Goal: Task Accomplishment & Management: Manage account settings

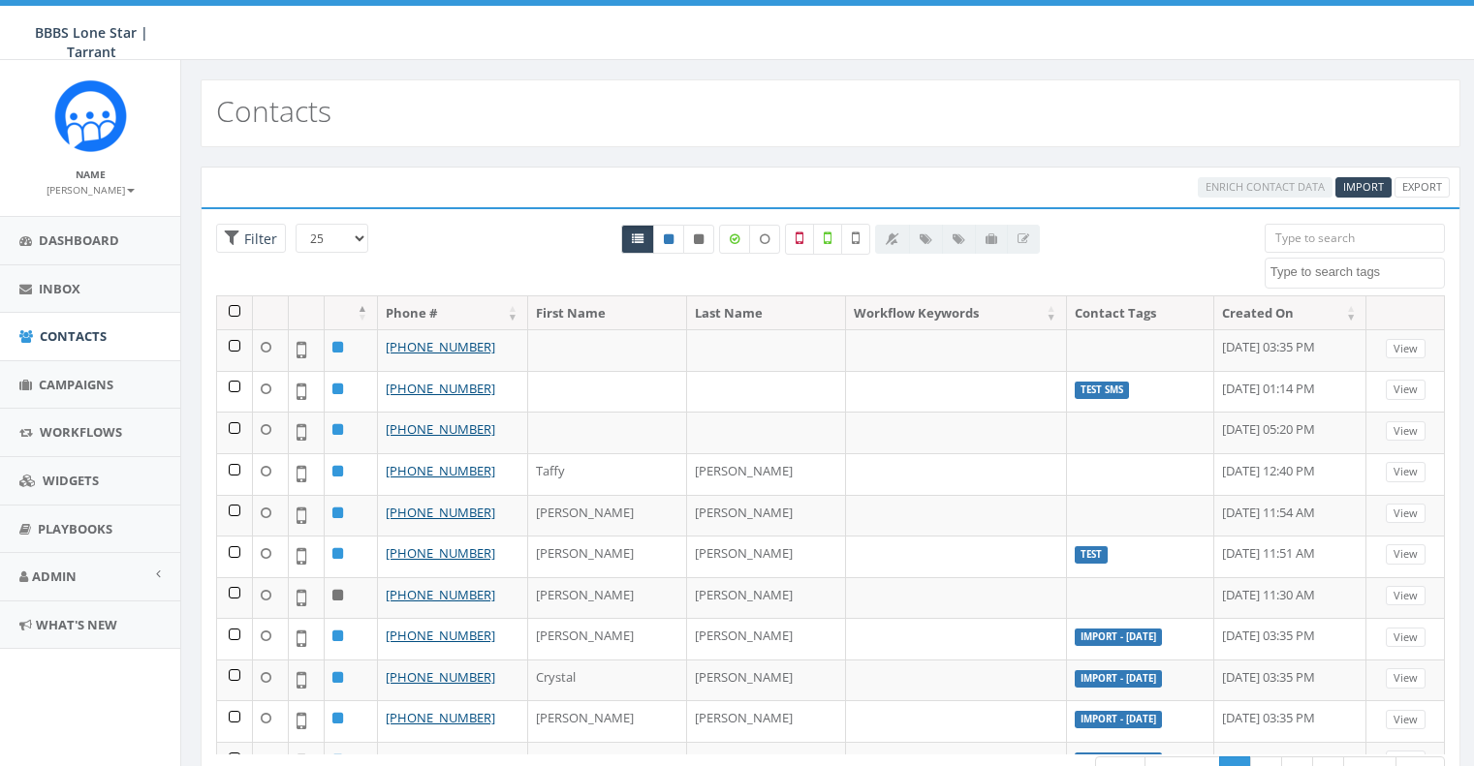
select select
click at [1352, 183] on span "Import" at bounding box center [1363, 186] width 41 height 15
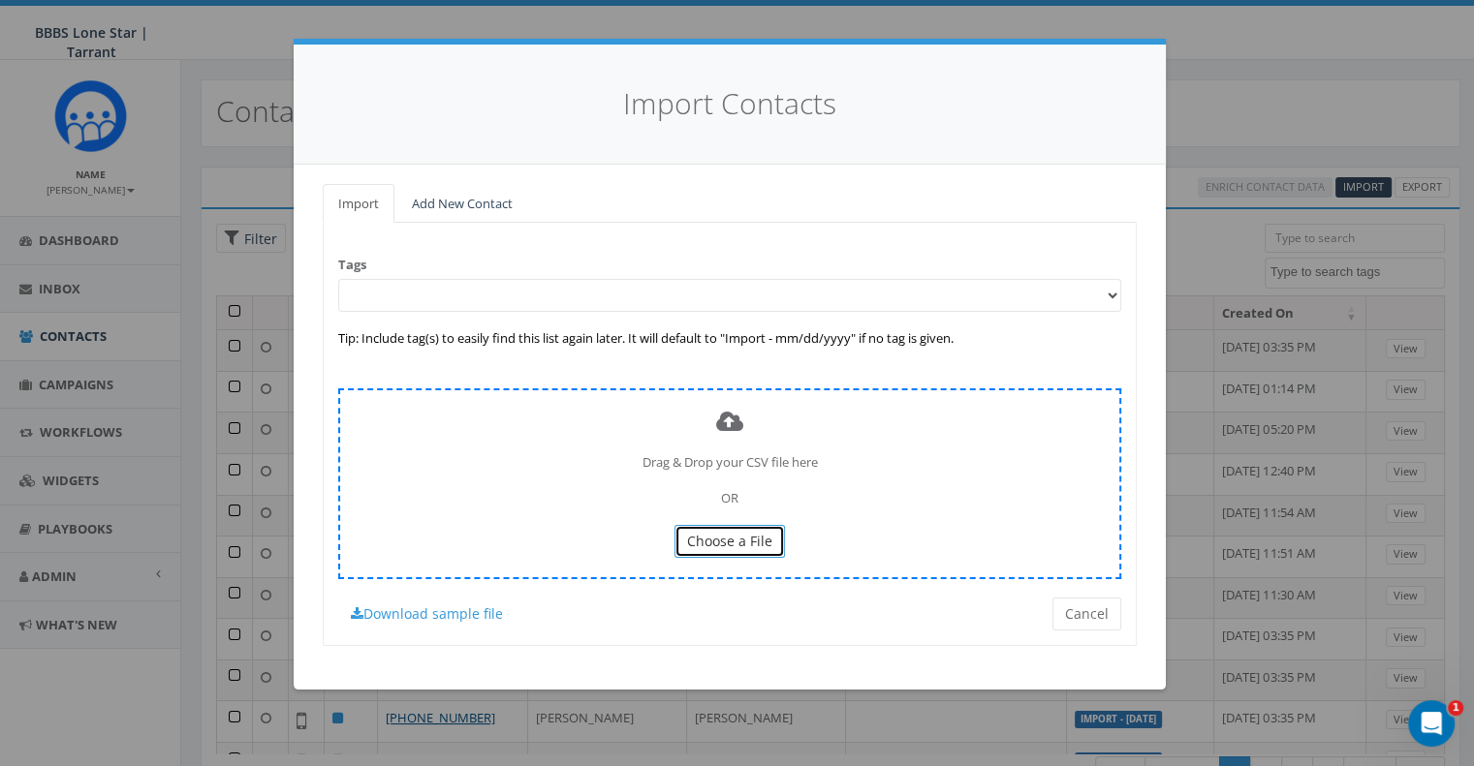
click at [742, 551] on button "Choose a File" at bounding box center [729, 541] width 110 height 33
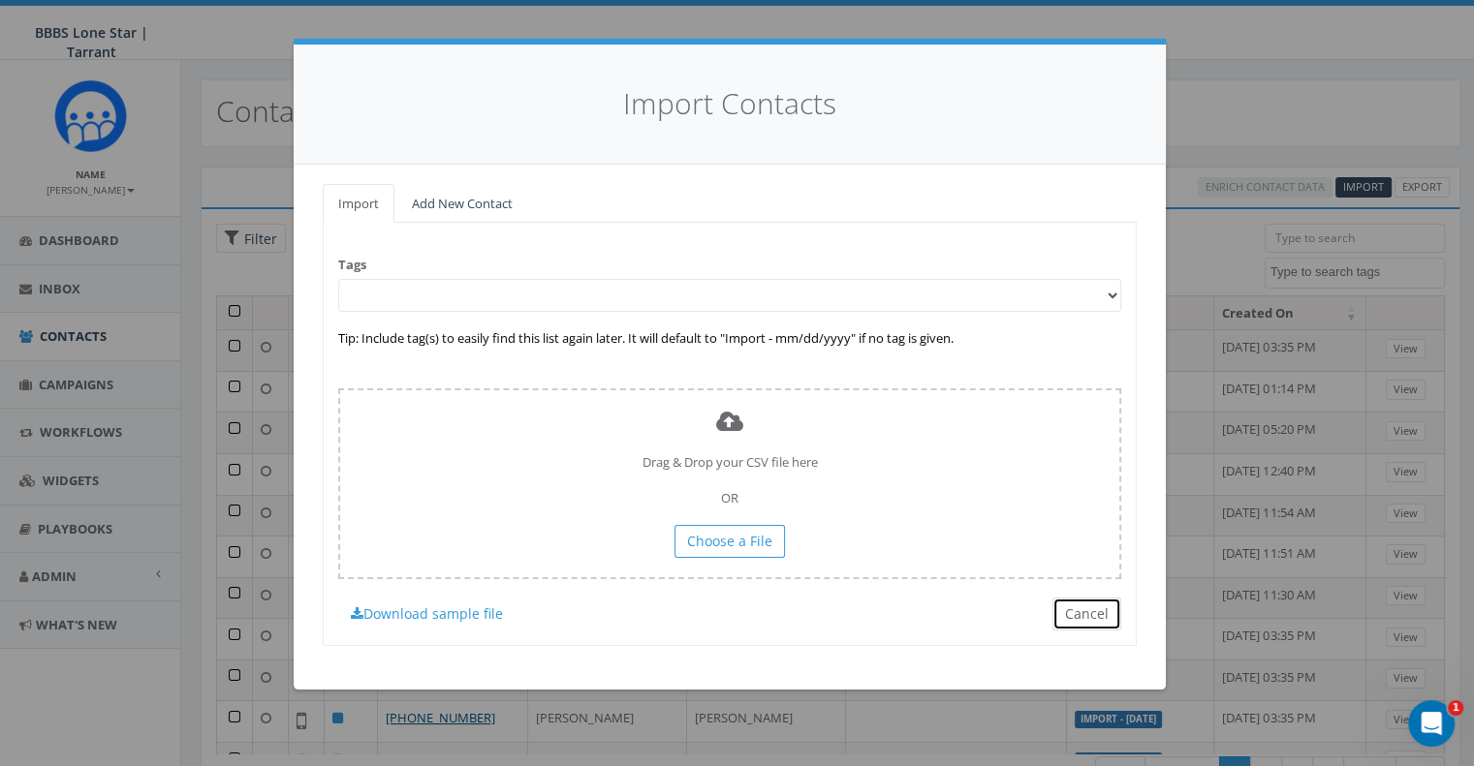
click at [1086, 615] on button "Cancel" at bounding box center [1086, 614] width 69 height 33
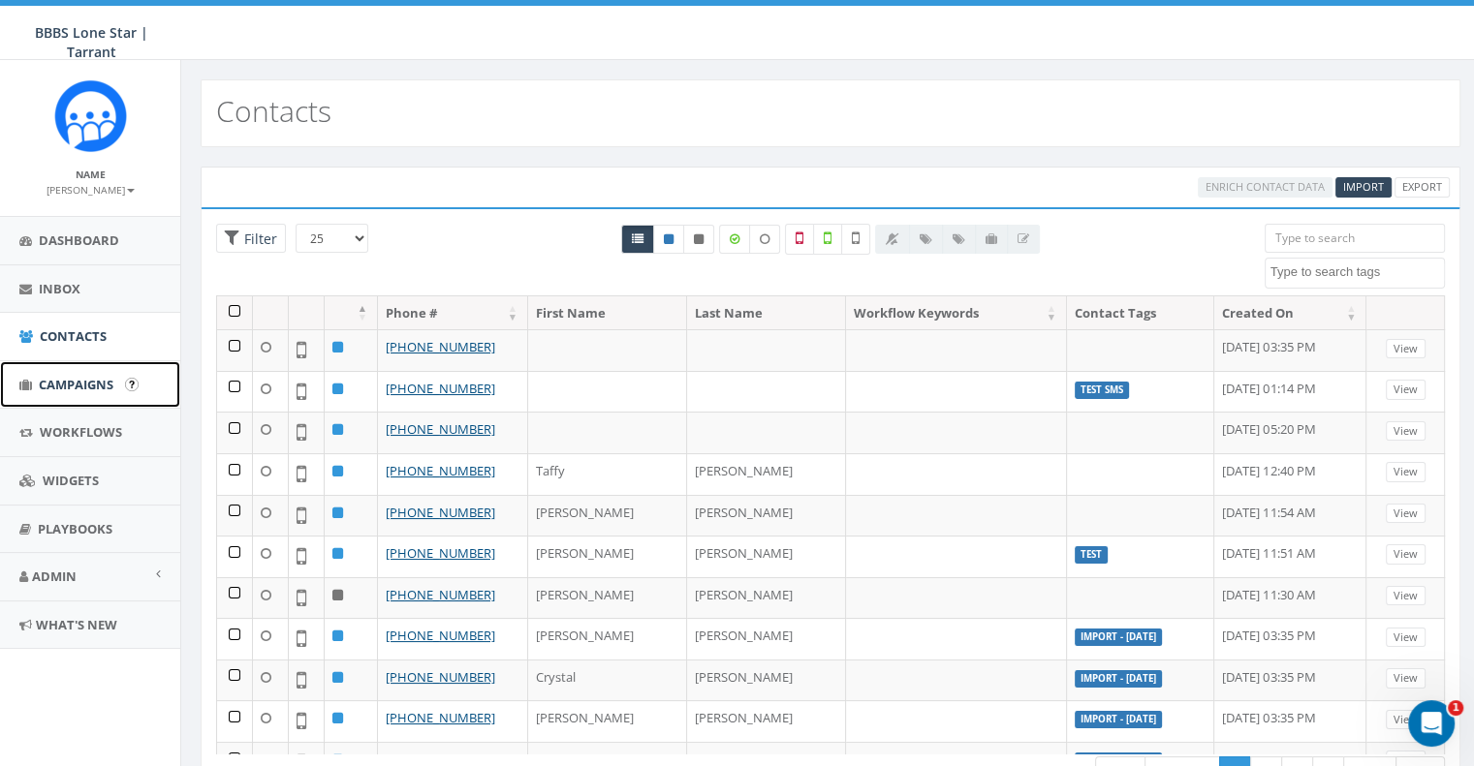
click at [116, 380] on link "Campaigns" at bounding box center [90, 384] width 180 height 47
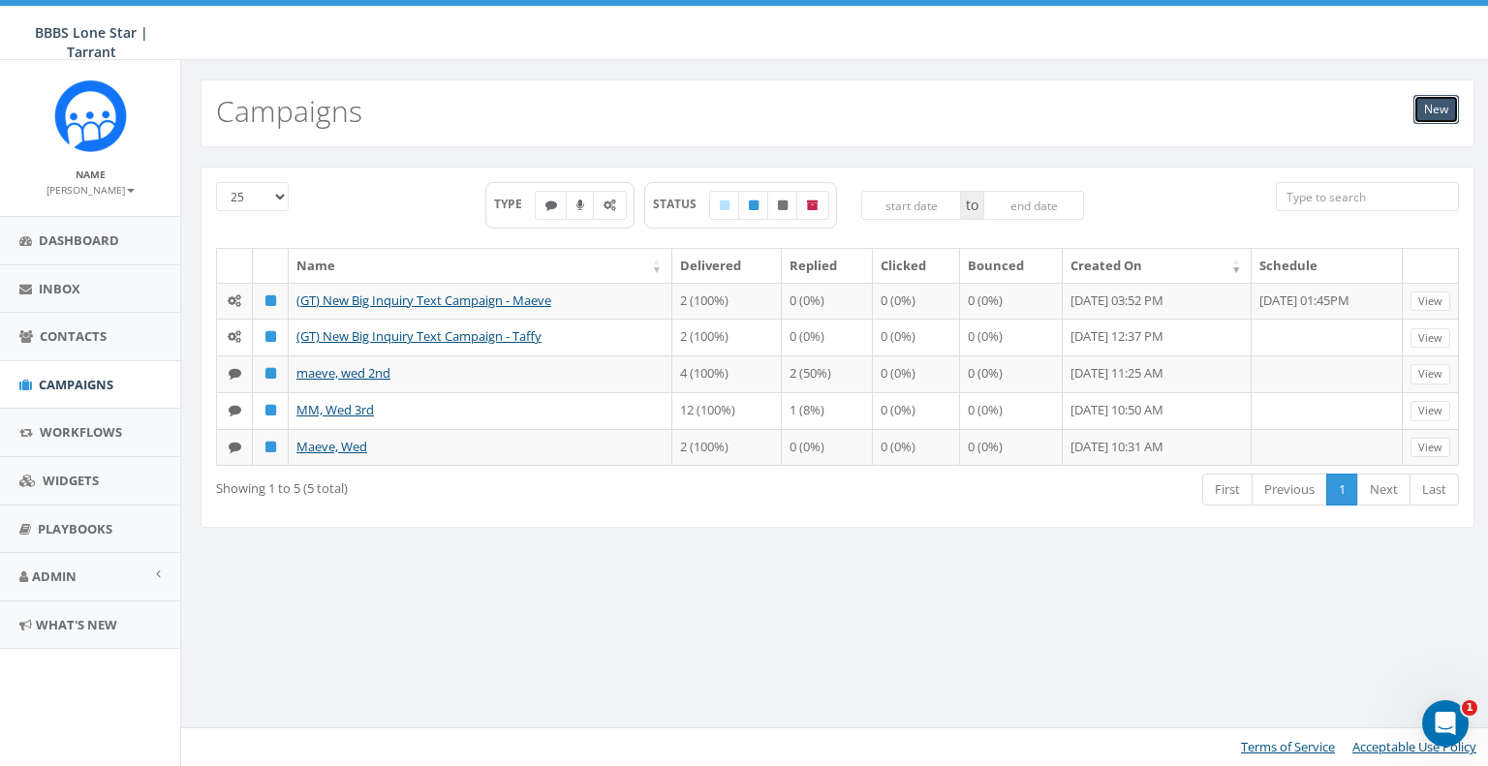
click at [1441, 104] on link "New" at bounding box center [1437, 109] width 46 height 29
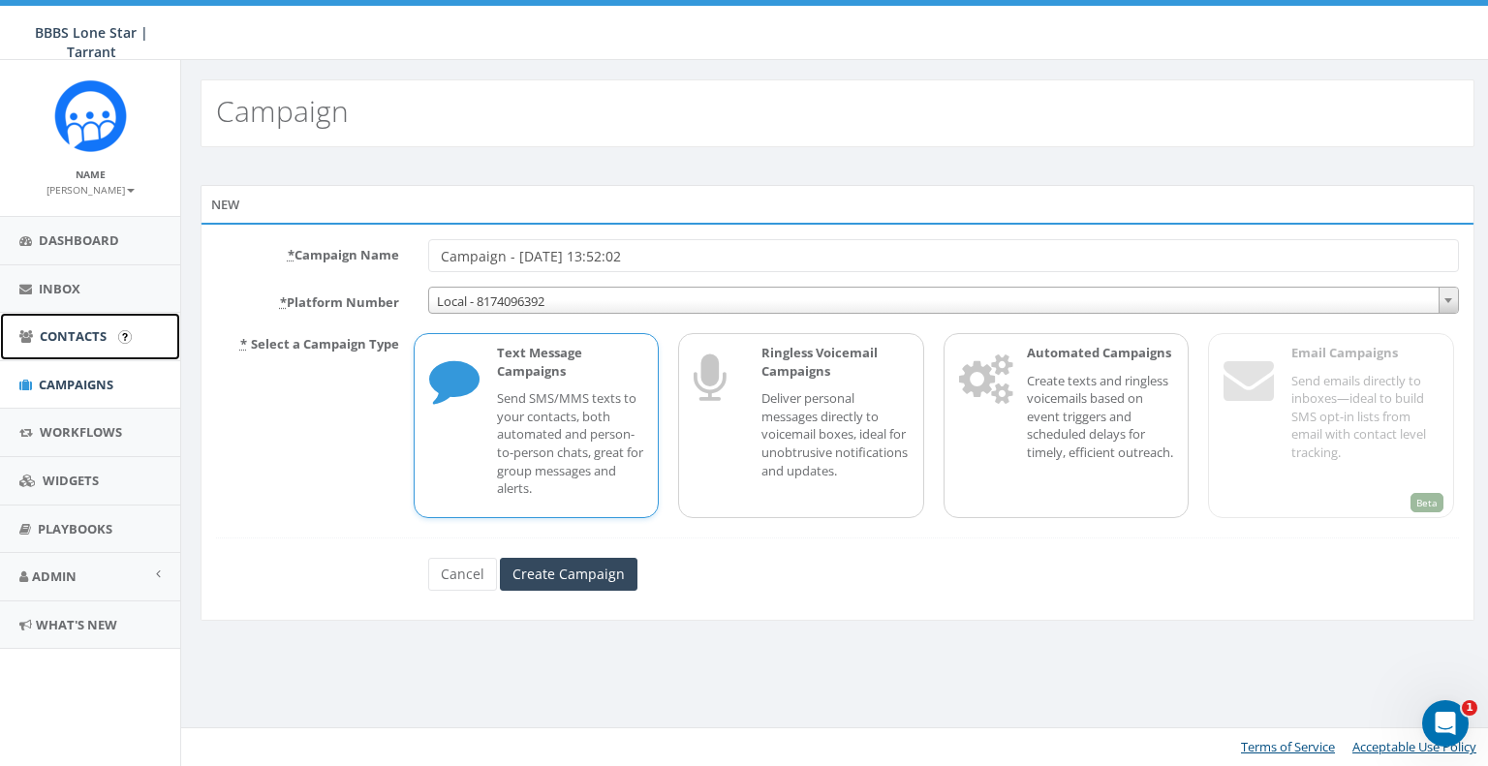
click at [93, 340] on span "Contacts" at bounding box center [73, 335] width 67 height 17
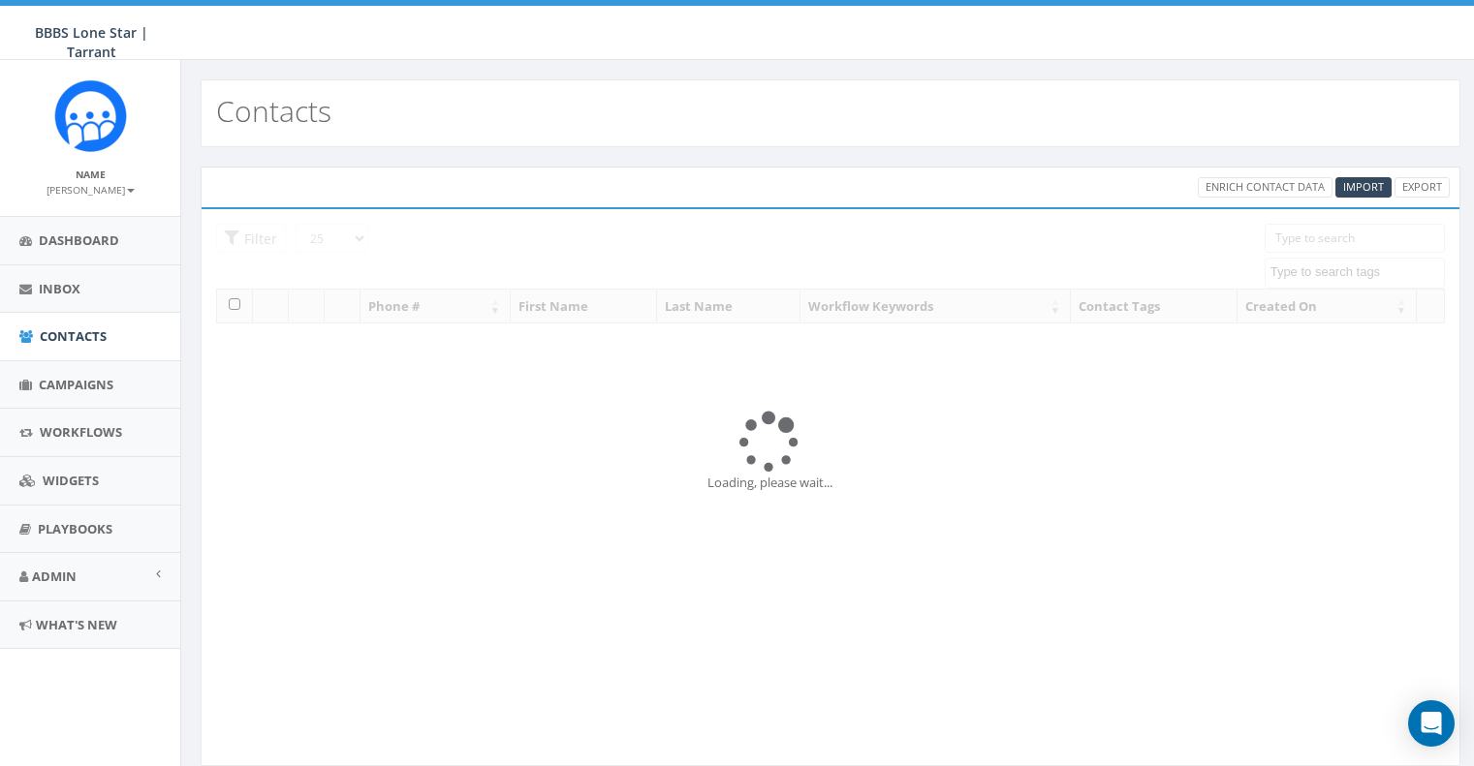
select select
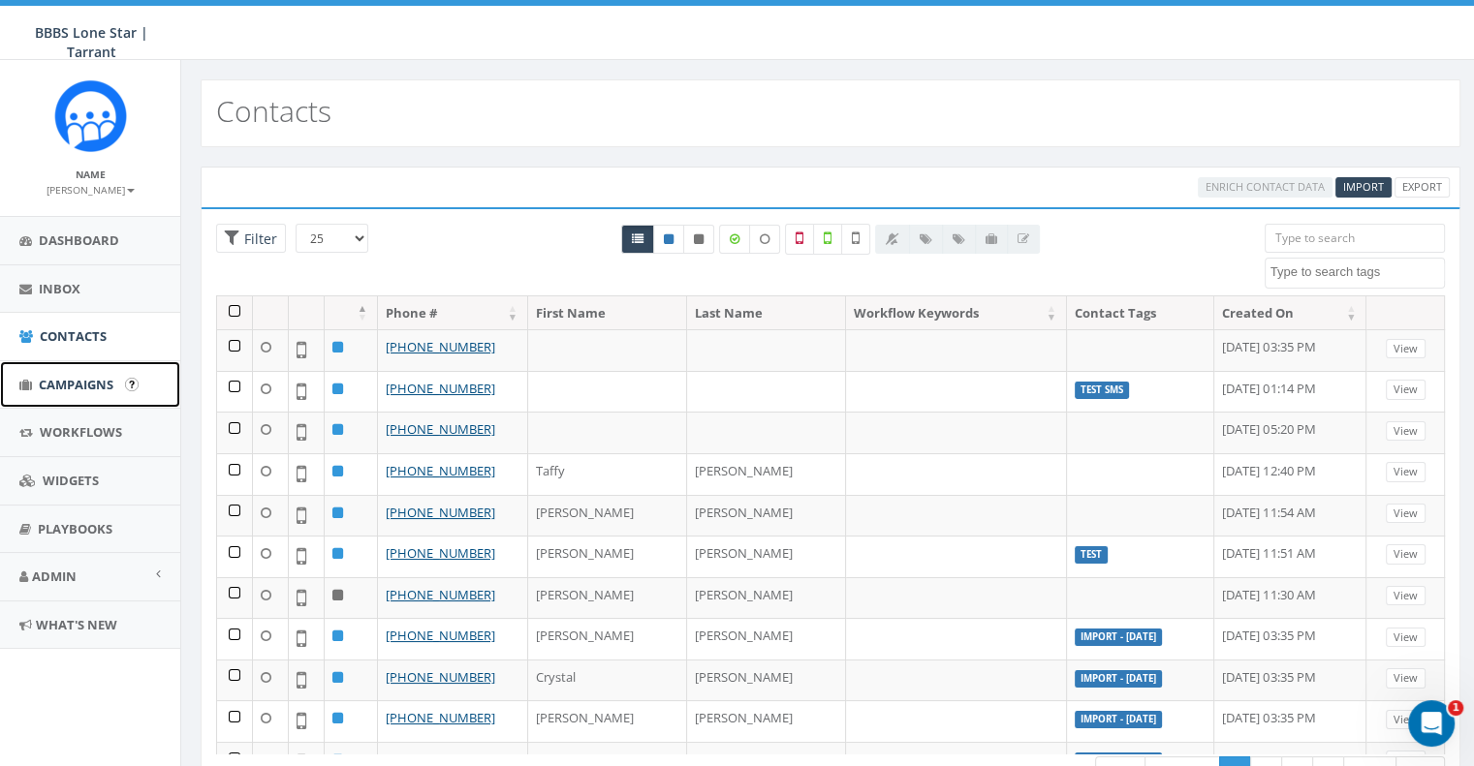
click at [69, 378] on span "Campaigns" at bounding box center [76, 384] width 75 height 17
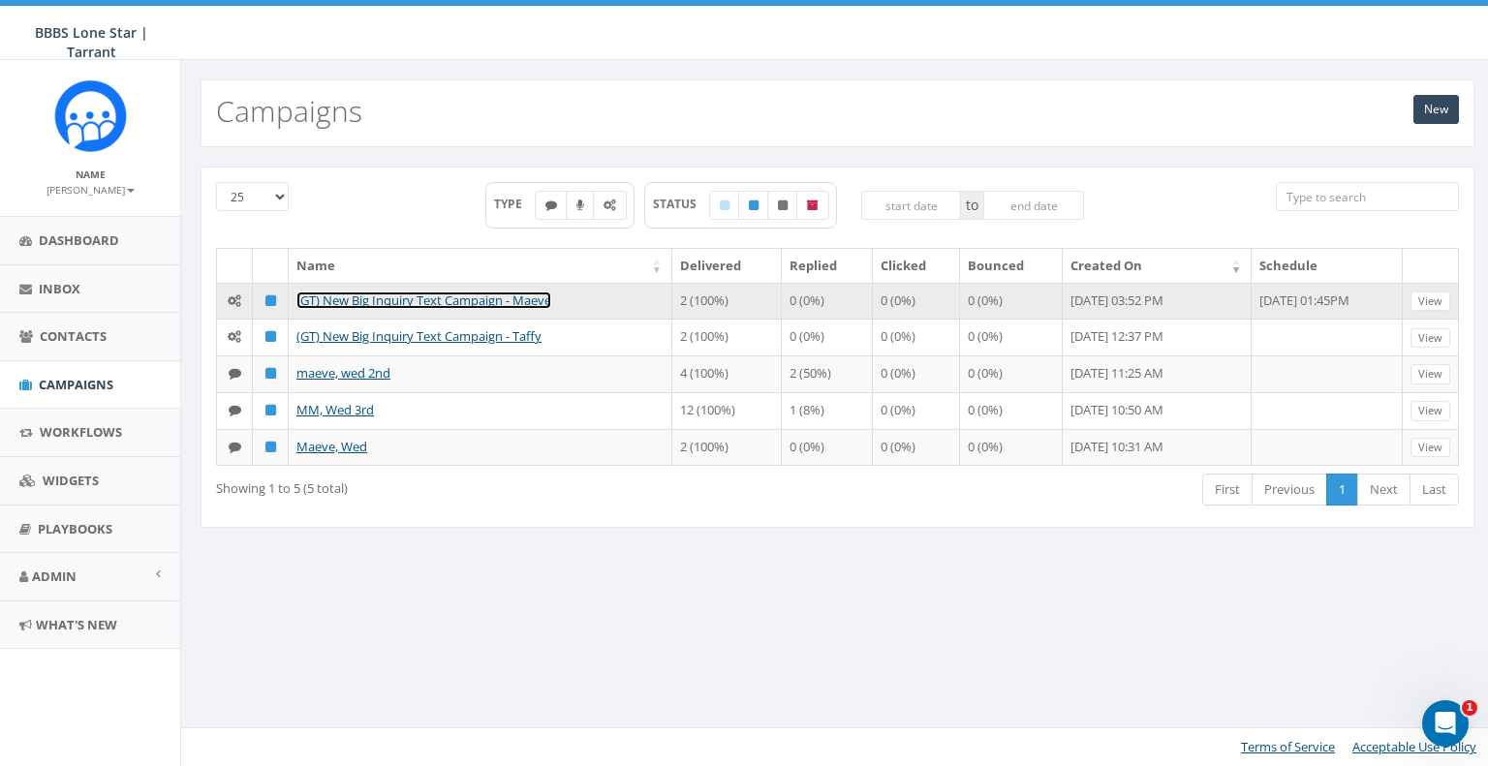
click at [457, 294] on link "(GT) New Big Inquiry Text Campaign - Maeve" at bounding box center [423, 300] width 255 height 17
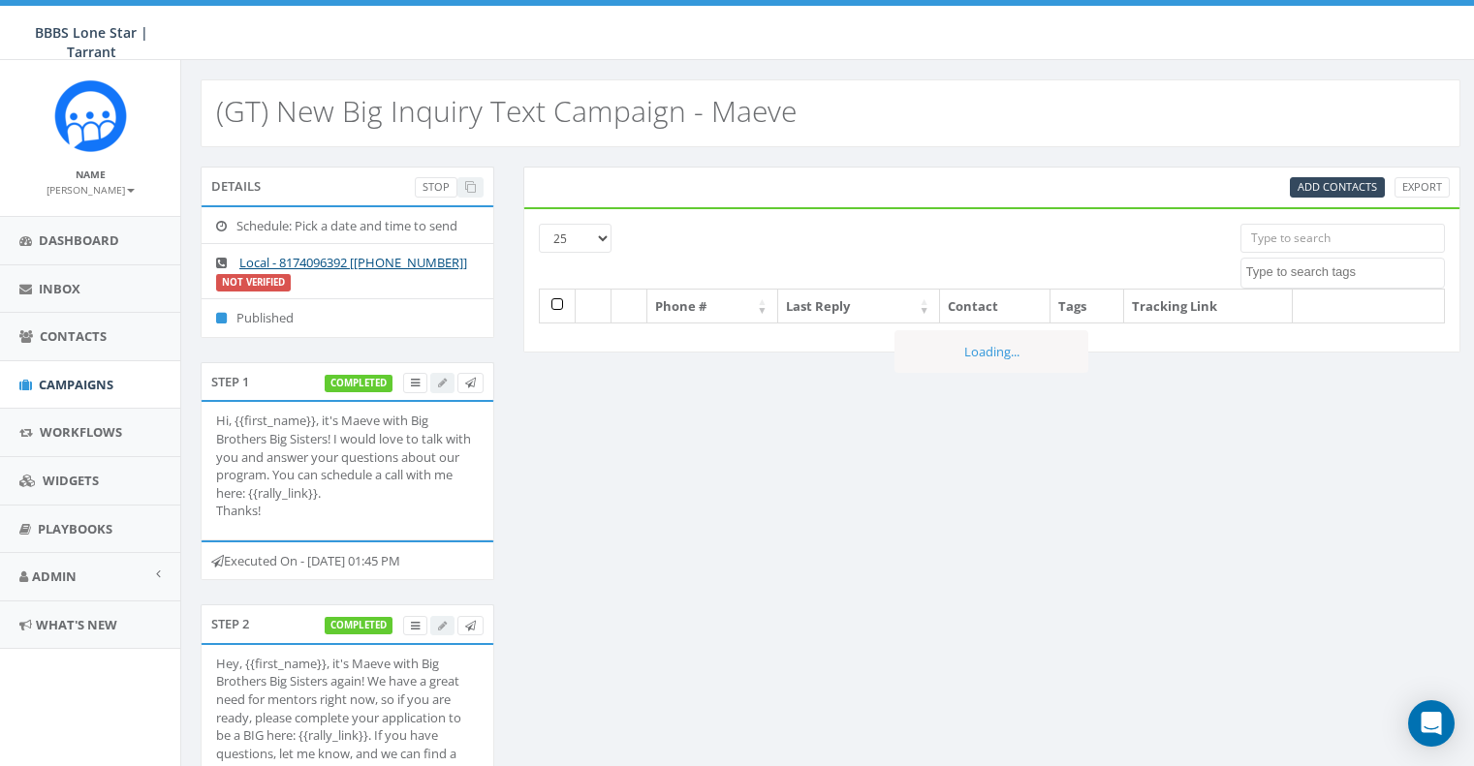
select select
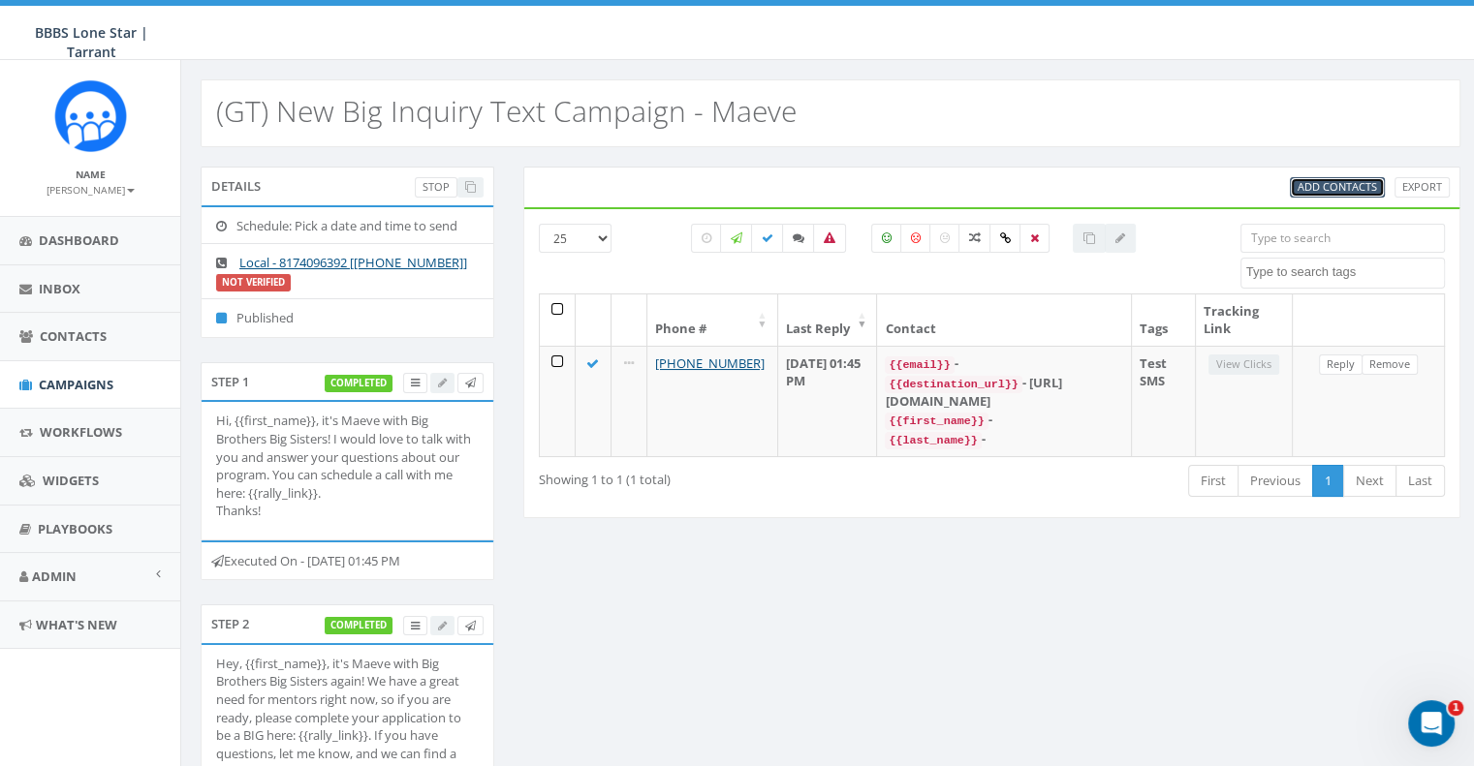
click at [1344, 185] on span "Add Contacts" at bounding box center [1336, 186] width 79 height 15
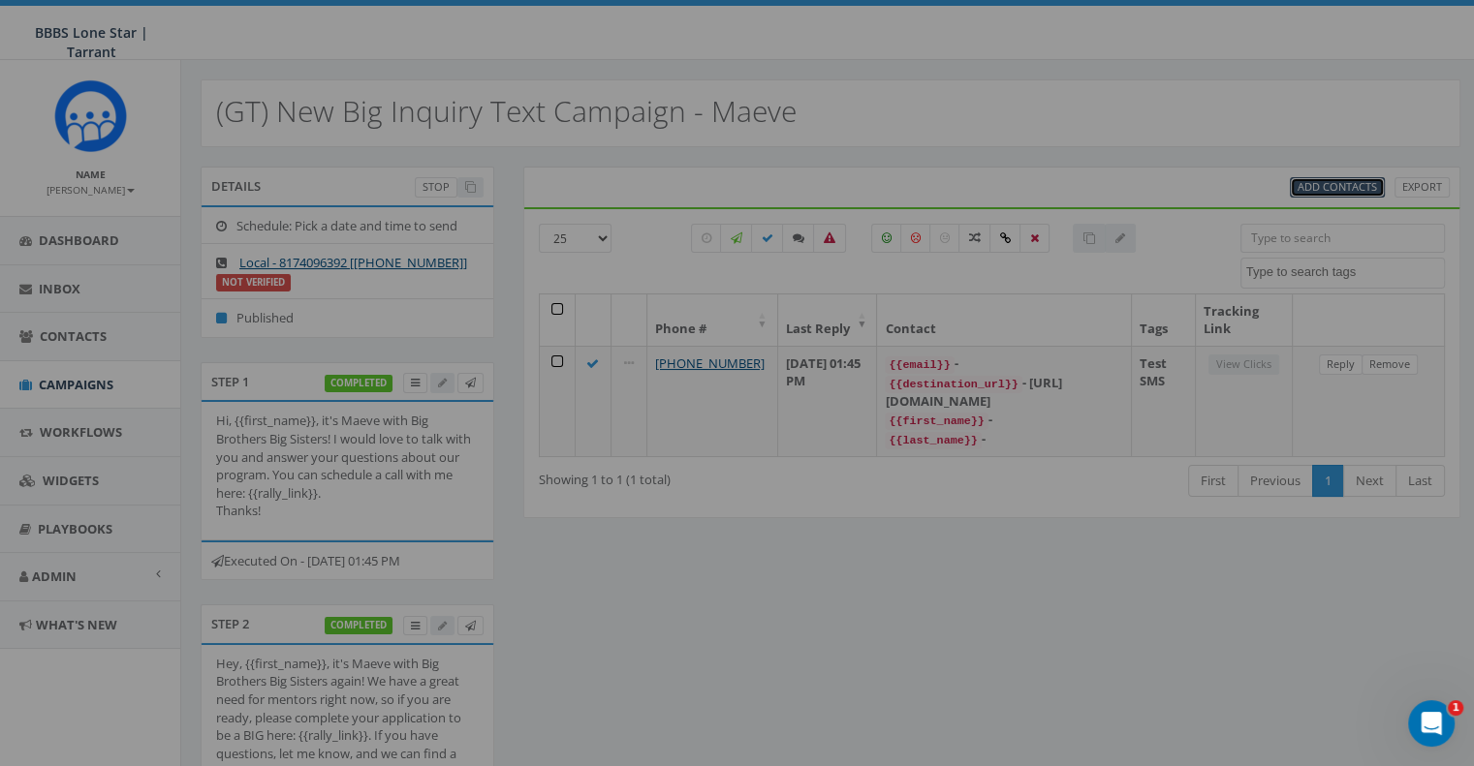
select select
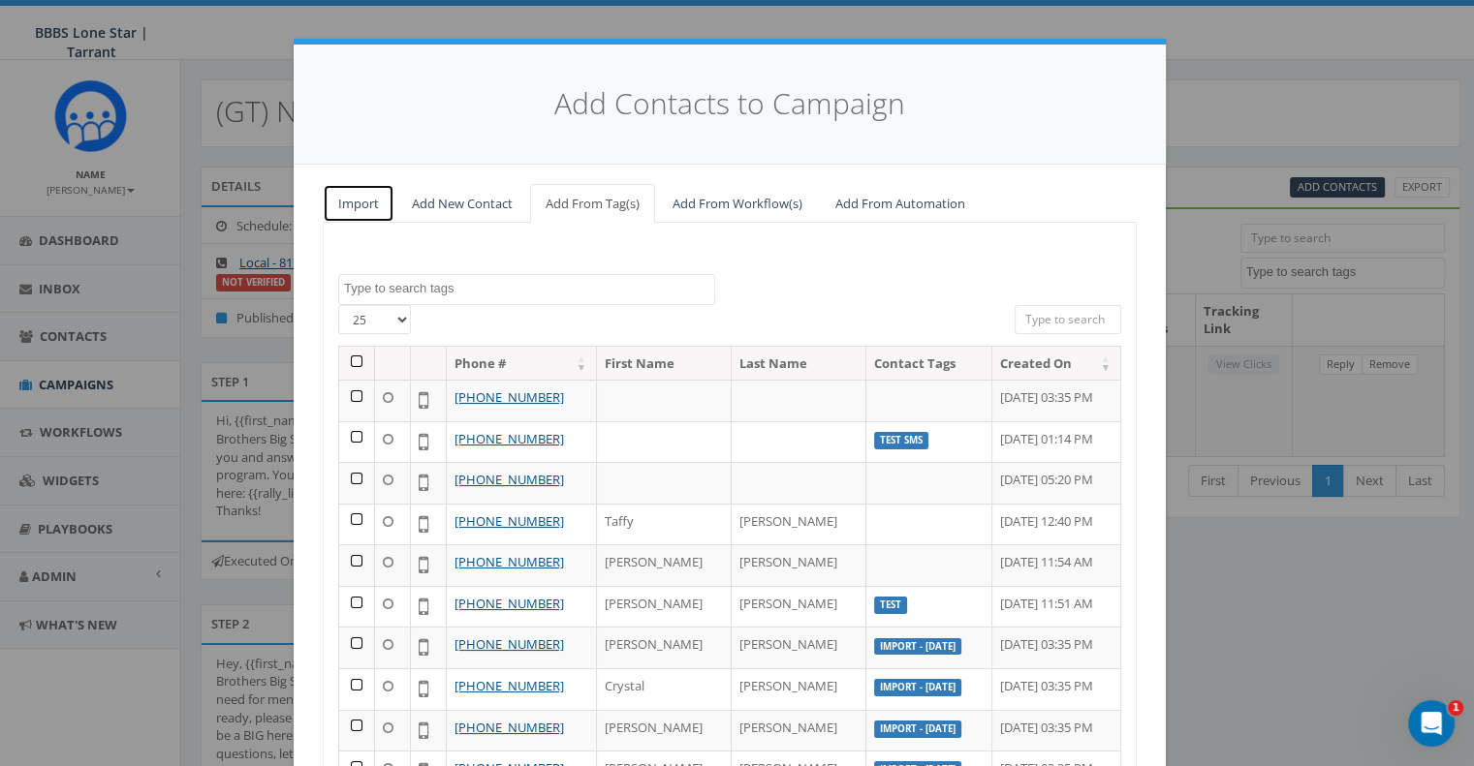
click at [346, 202] on link "Import" at bounding box center [359, 204] width 72 height 40
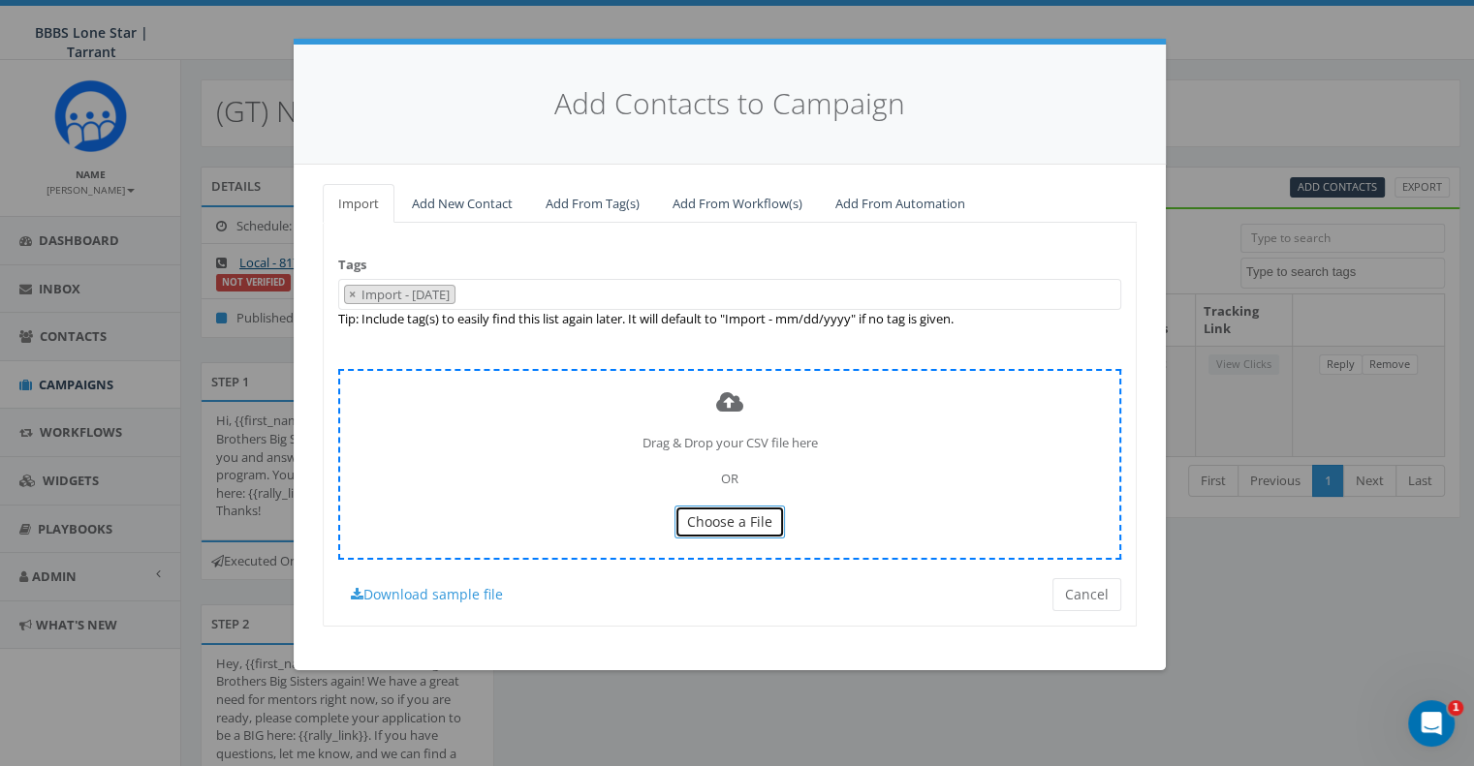
click at [732, 514] on span "Choose a File" at bounding box center [729, 522] width 85 height 18
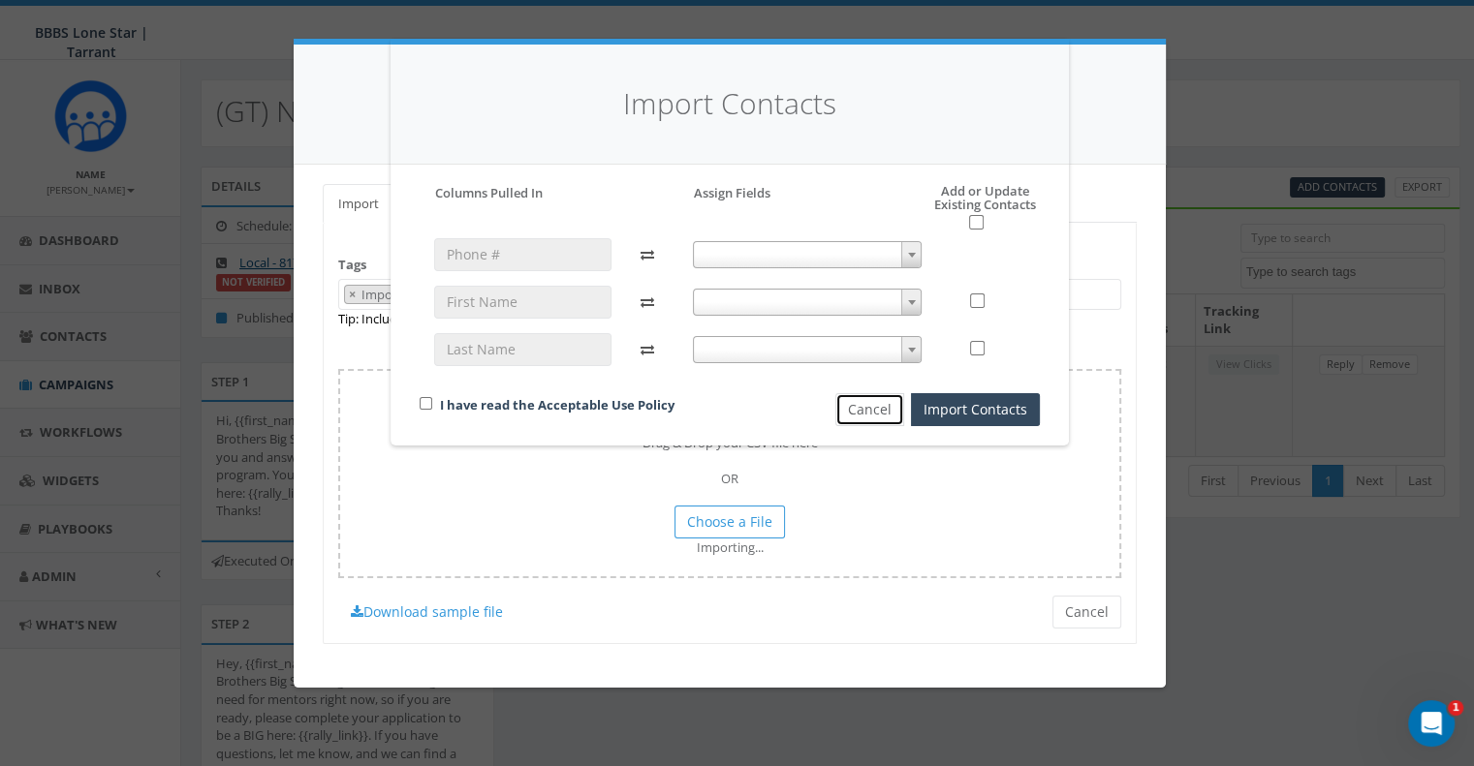
click at [889, 416] on button "Cancel" at bounding box center [869, 409] width 69 height 33
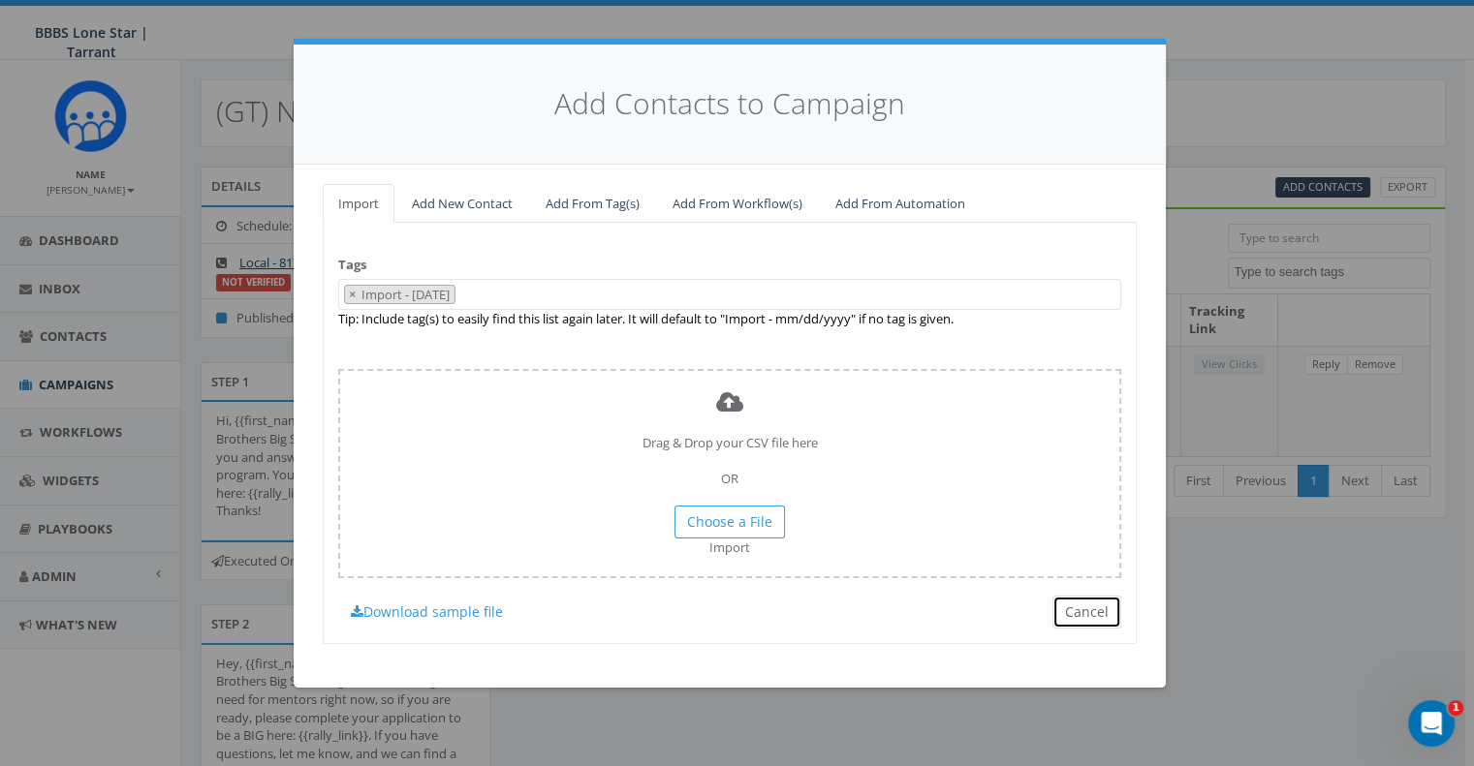
click at [1102, 605] on button "Cancel" at bounding box center [1086, 612] width 69 height 33
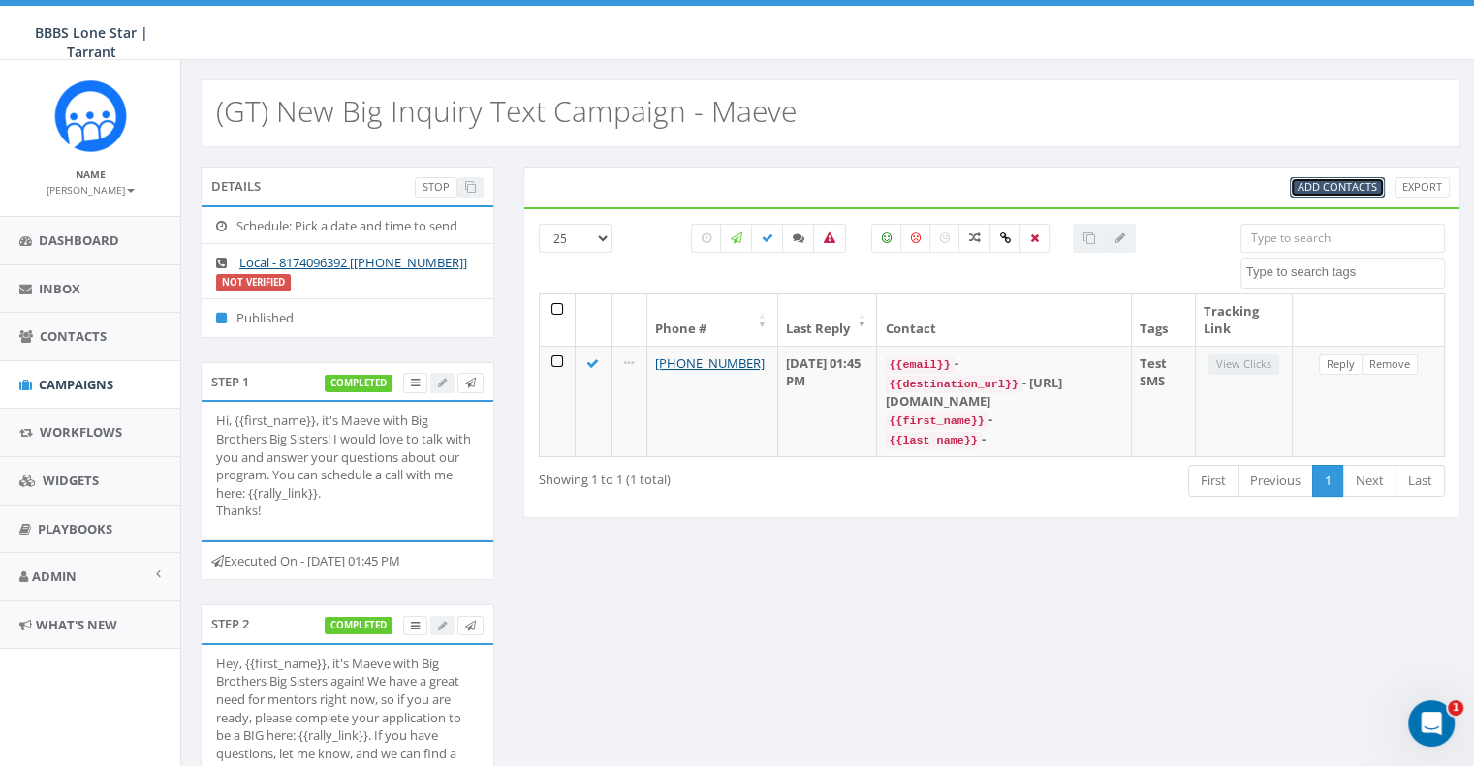
click at [1353, 177] on link "Add Contacts" at bounding box center [1337, 187] width 95 height 20
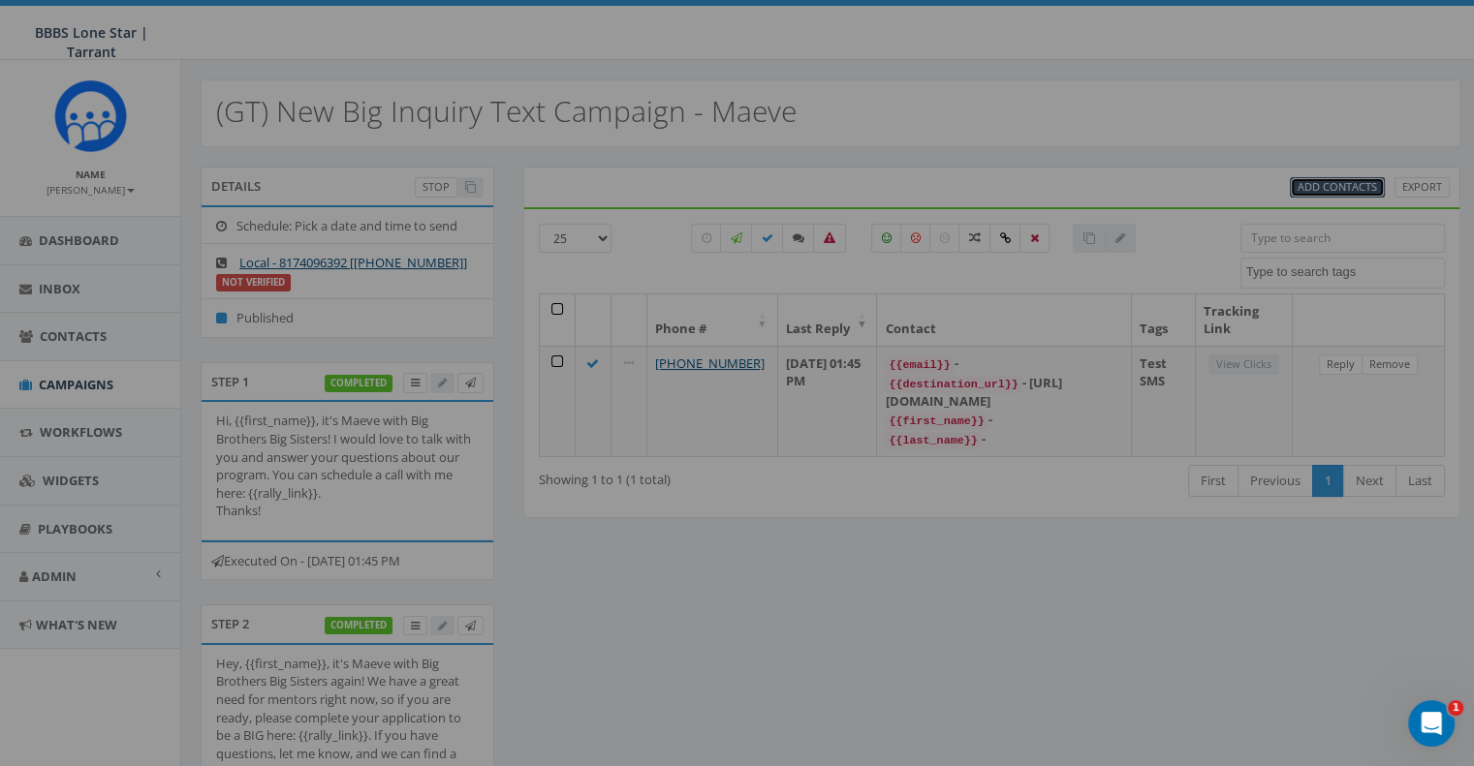
select select
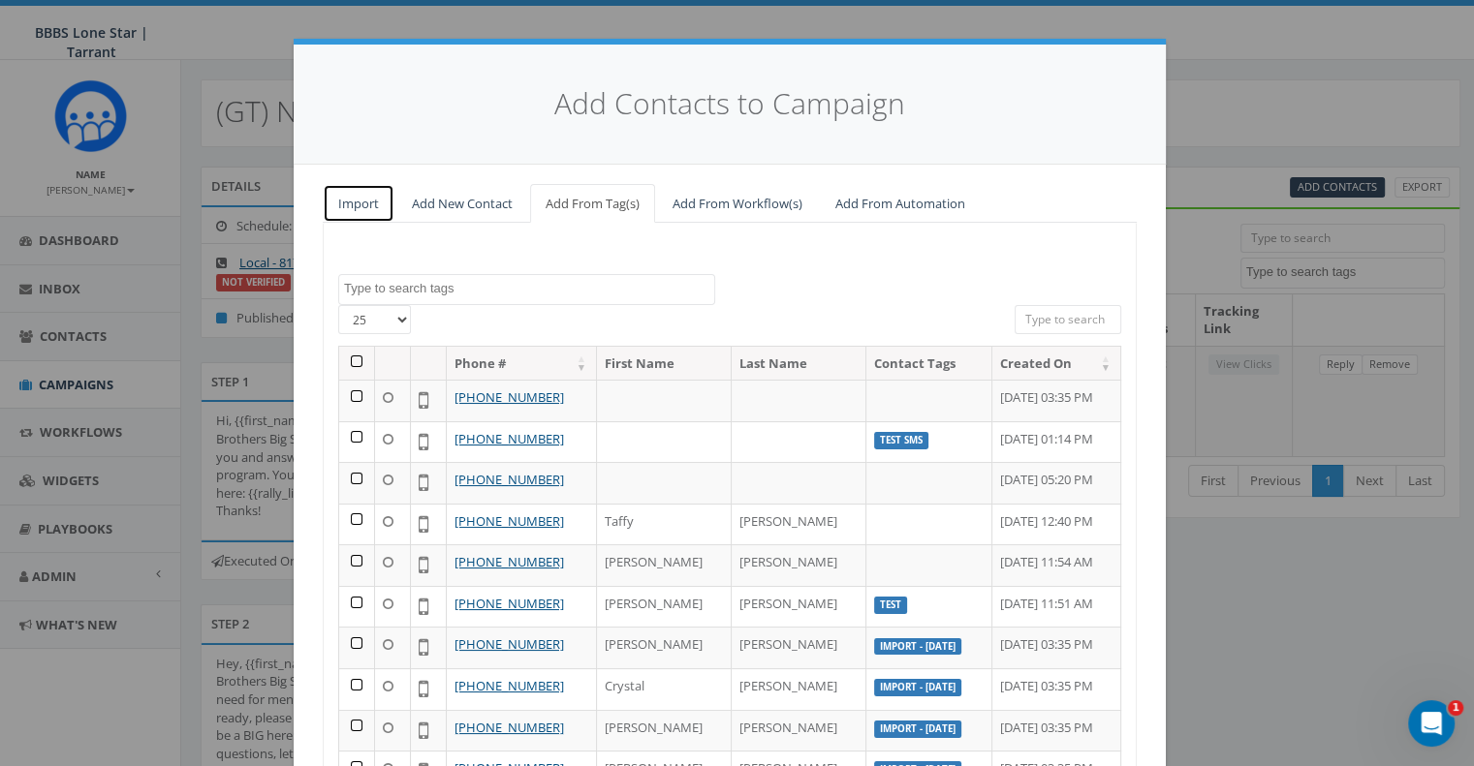
click at [369, 201] on link "Import" at bounding box center [359, 204] width 72 height 40
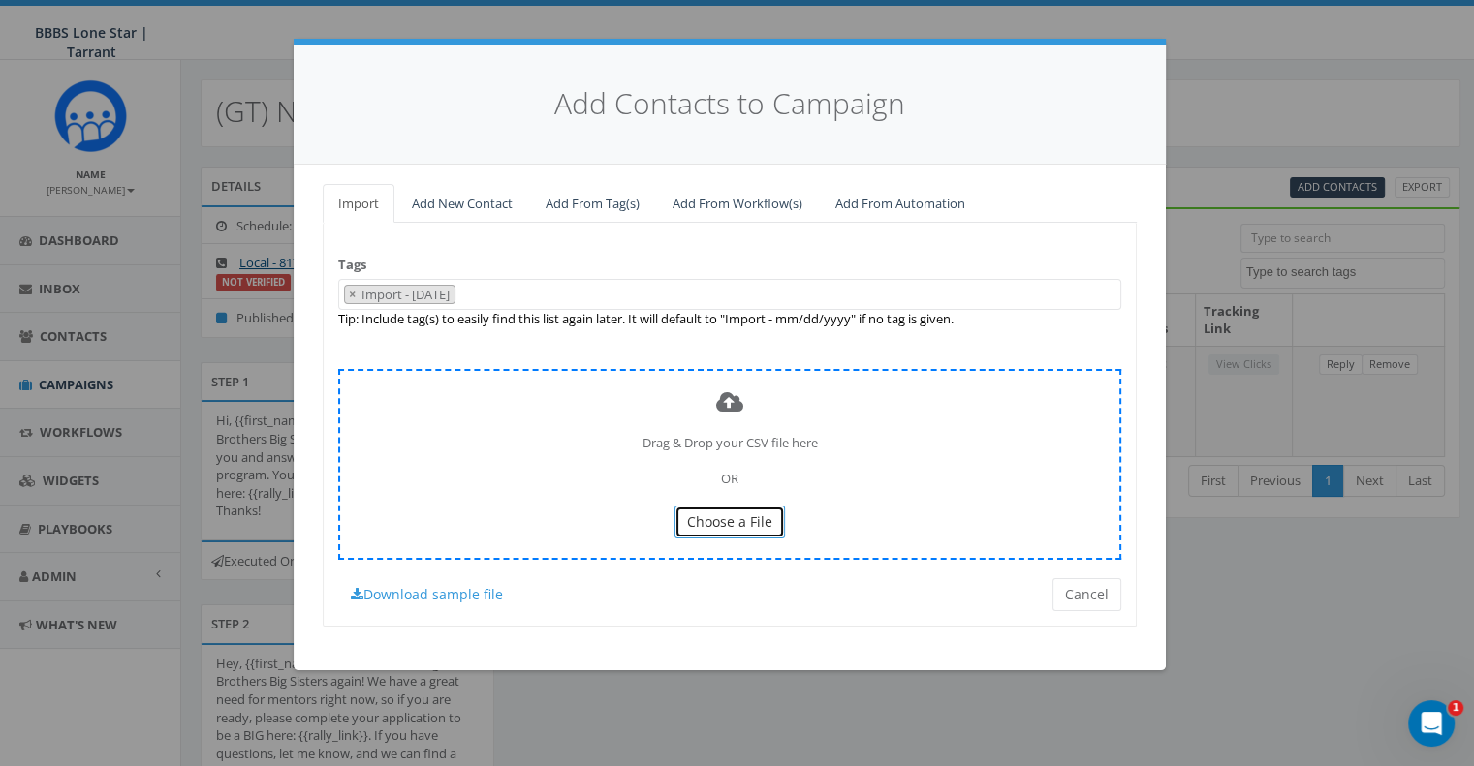
click at [743, 520] on span "Choose a File" at bounding box center [729, 522] width 85 height 18
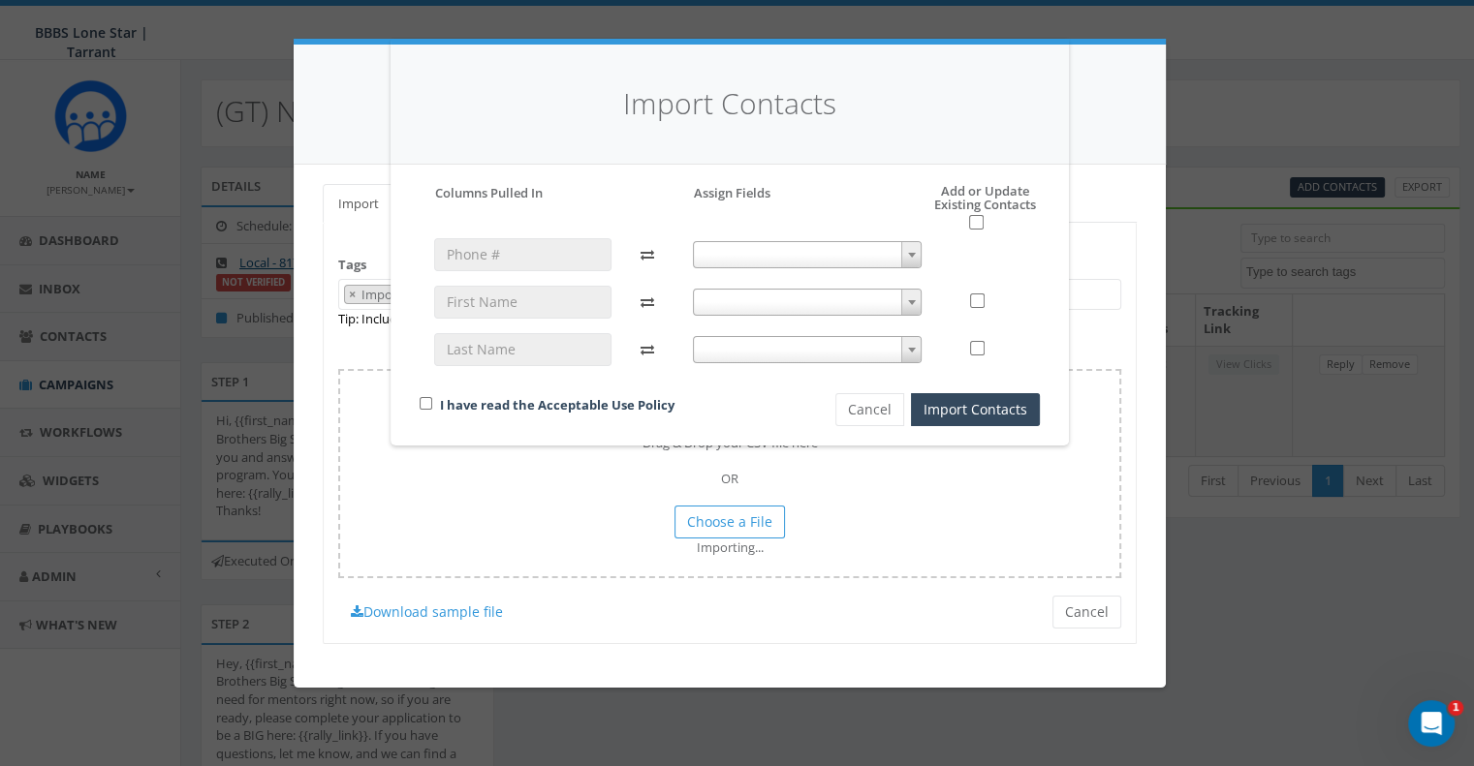
click at [724, 259] on span at bounding box center [808, 254] width 230 height 27
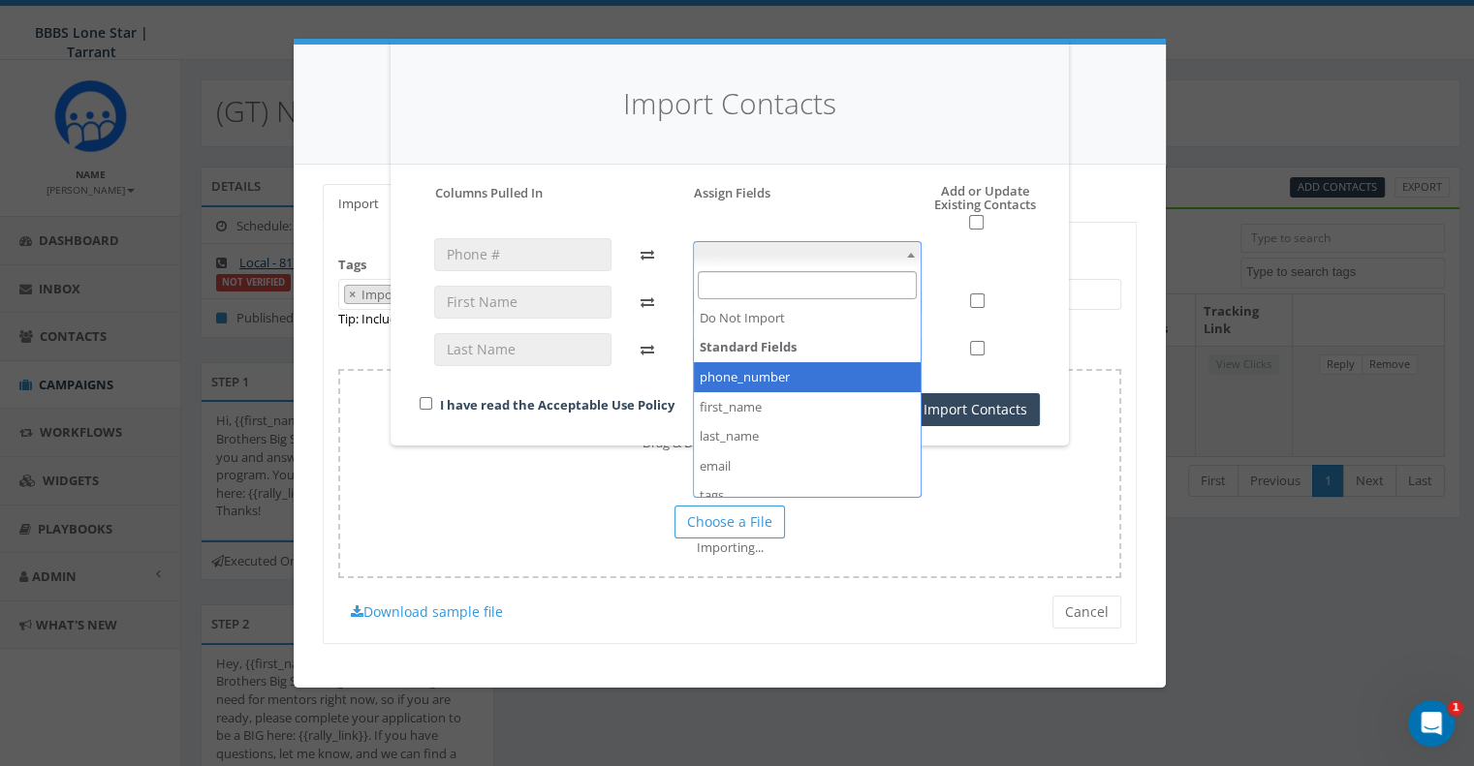
select select "phone_number"
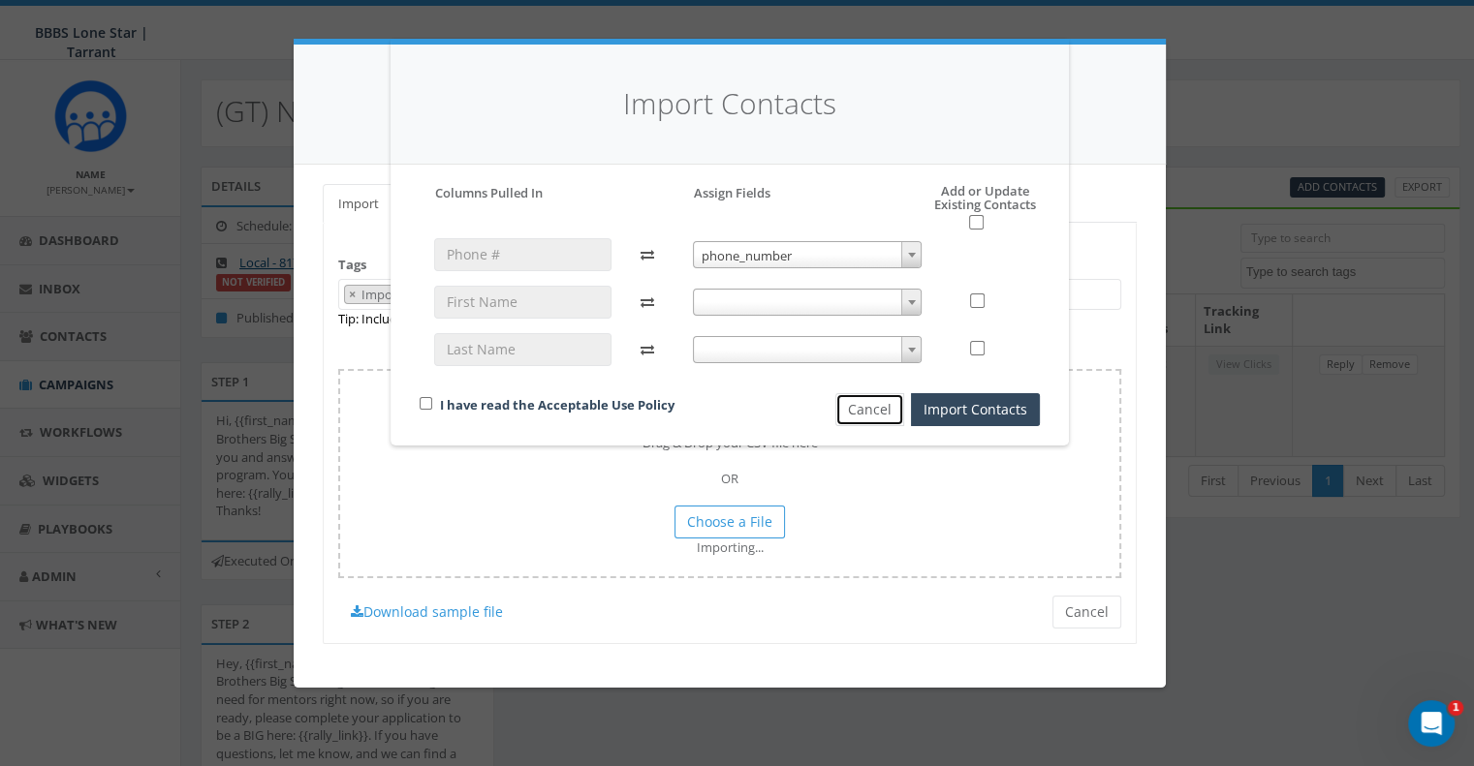
click at [868, 414] on button "Cancel" at bounding box center [869, 409] width 69 height 33
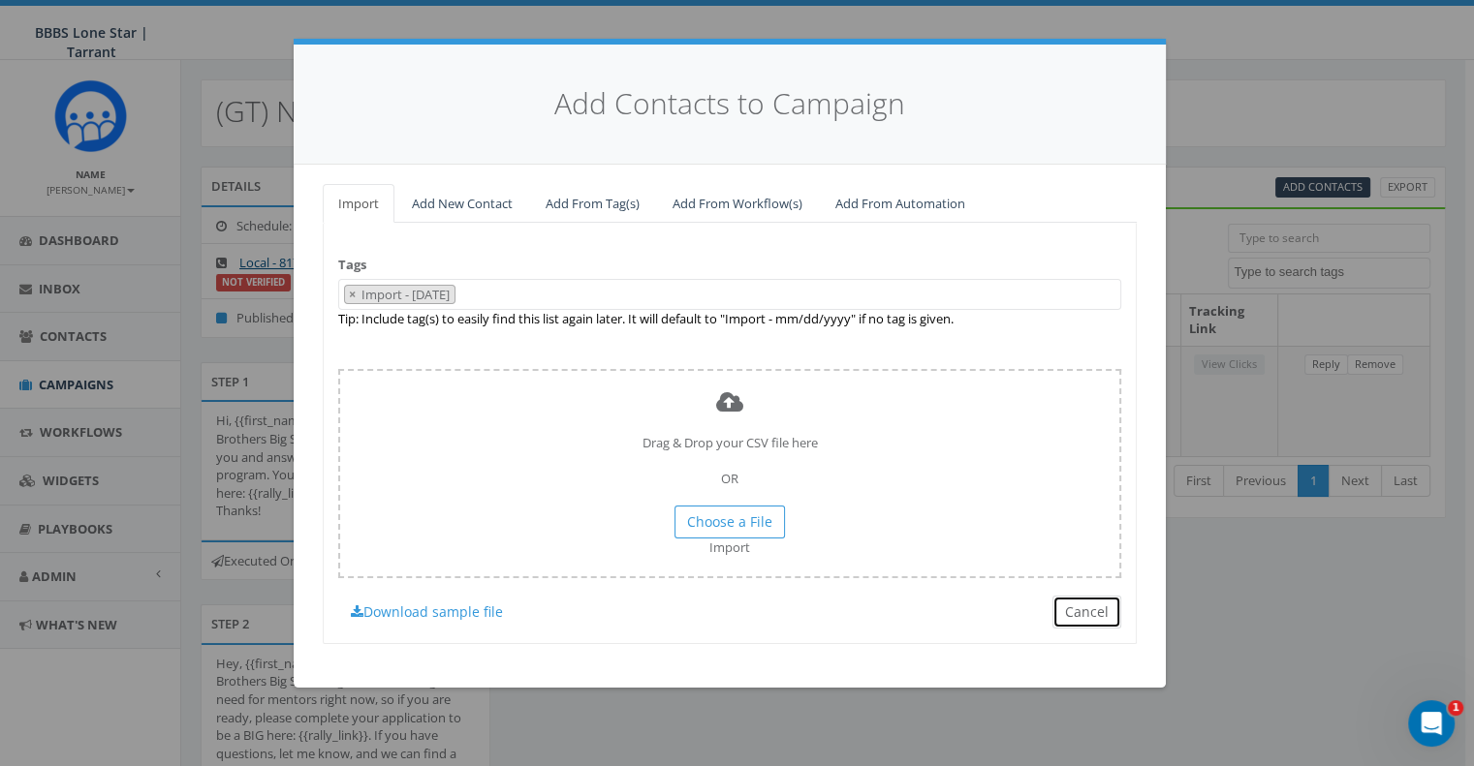
click at [1078, 607] on button "Cancel" at bounding box center [1086, 612] width 69 height 33
